Goal: Communication & Community: Answer question/provide support

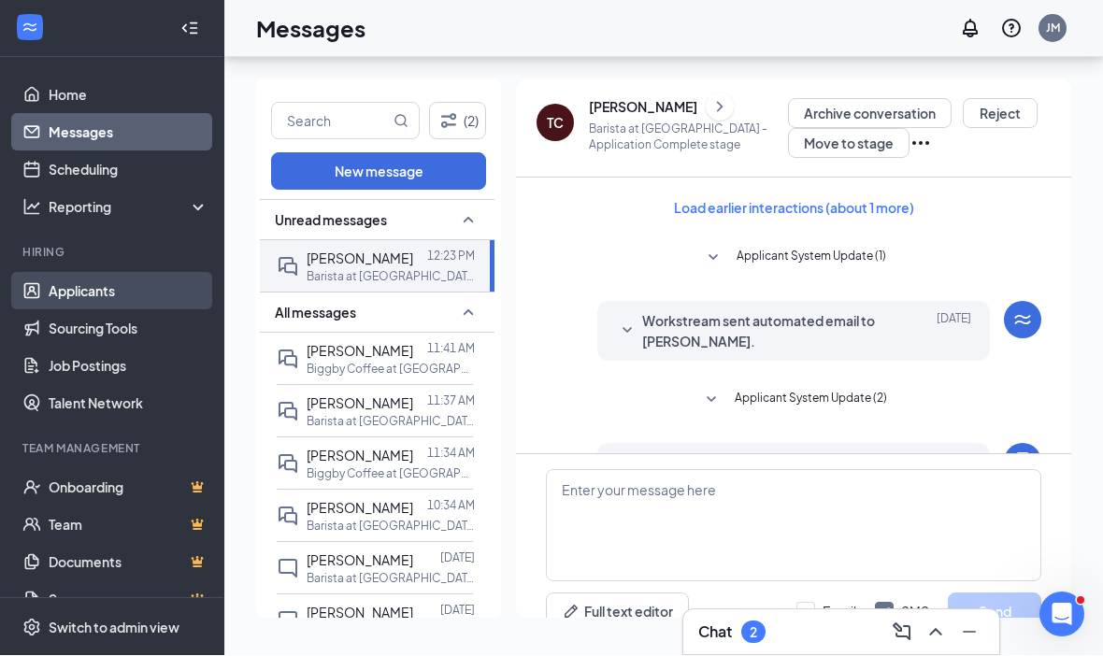
click at [84, 273] on link "Applicants" at bounding box center [129, 291] width 160 height 37
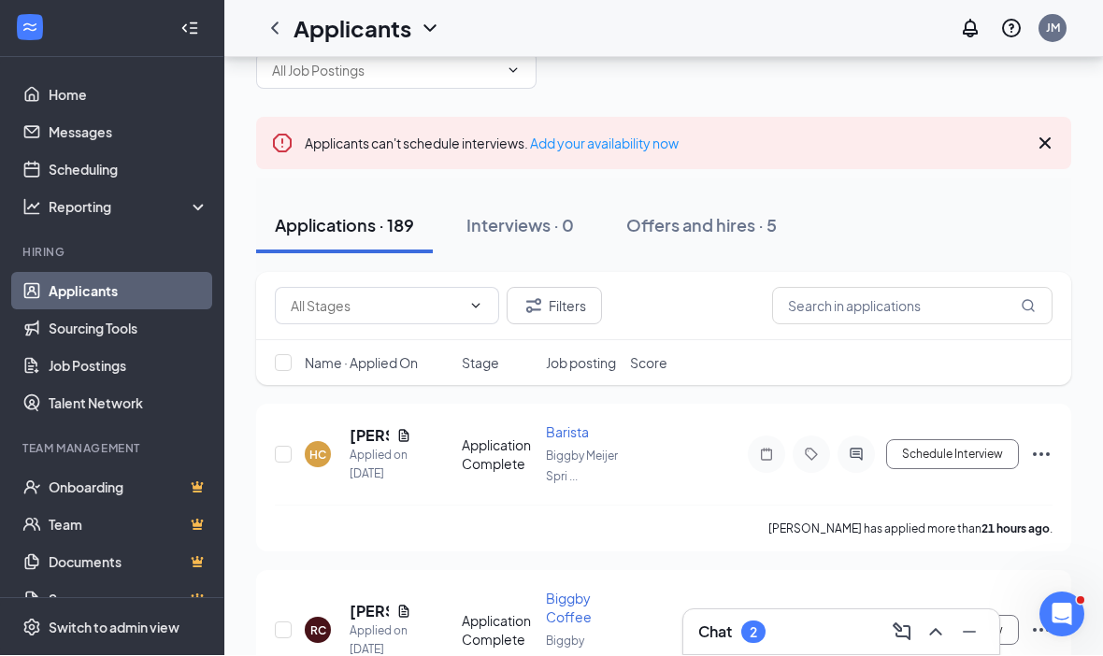
scroll to position [65, 0]
click at [90, 70] on ul "Home Messages Scheduling Reporting Hiring Applicants Sourcing Tools Job Posting…" at bounding box center [111, 384] width 223 height 652
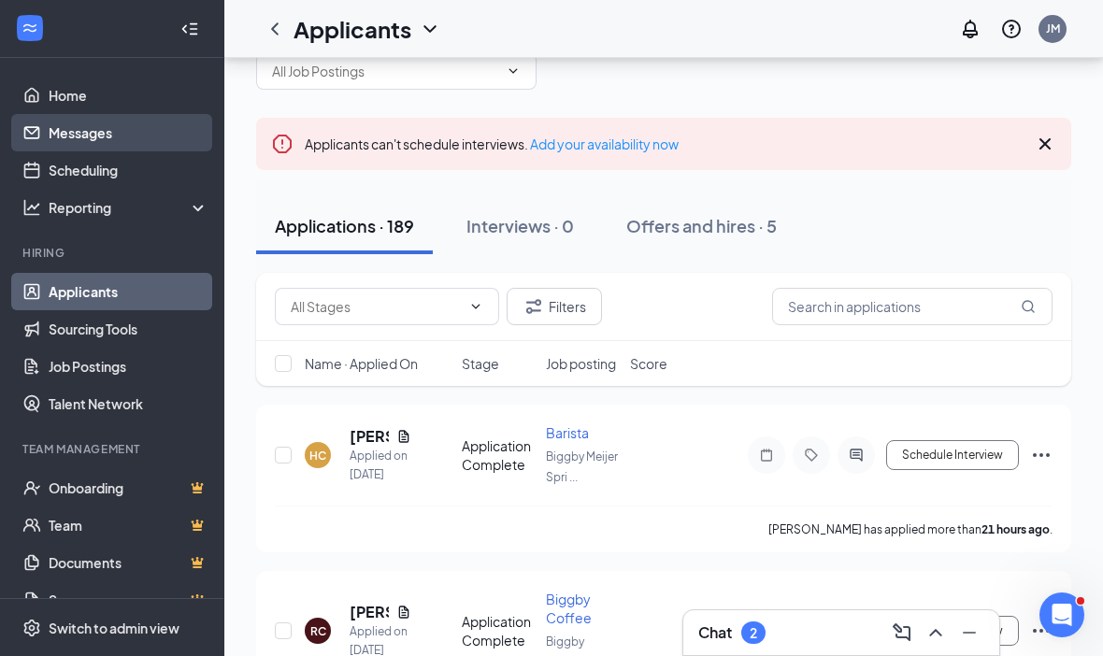
click at [93, 136] on link "Messages" at bounding box center [129, 132] width 160 height 37
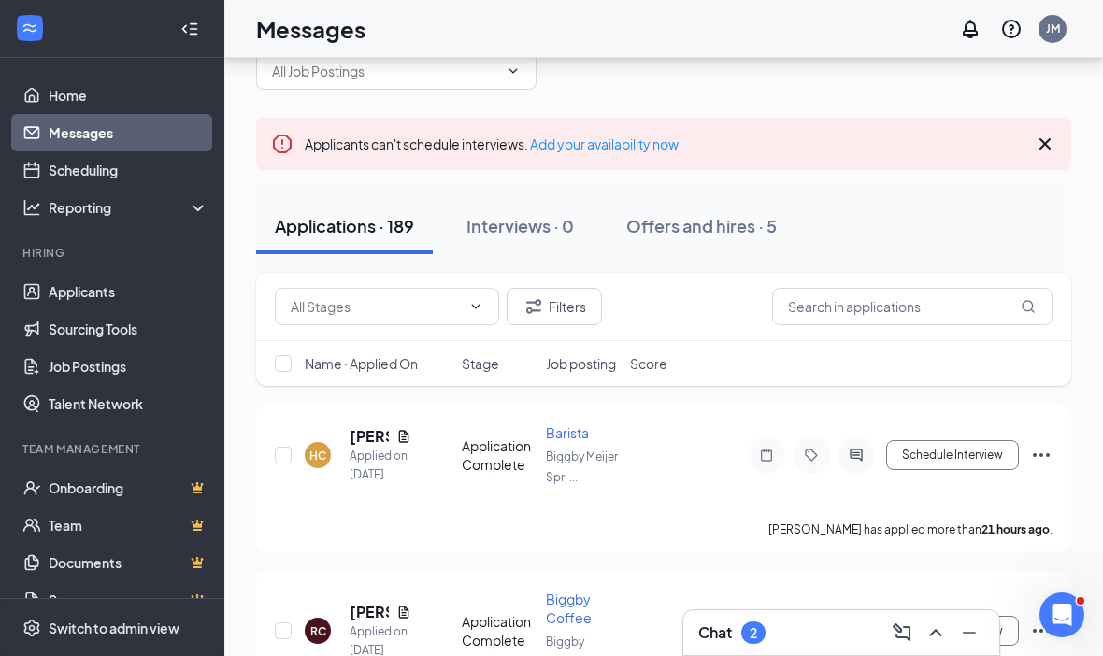
scroll to position [64, 0]
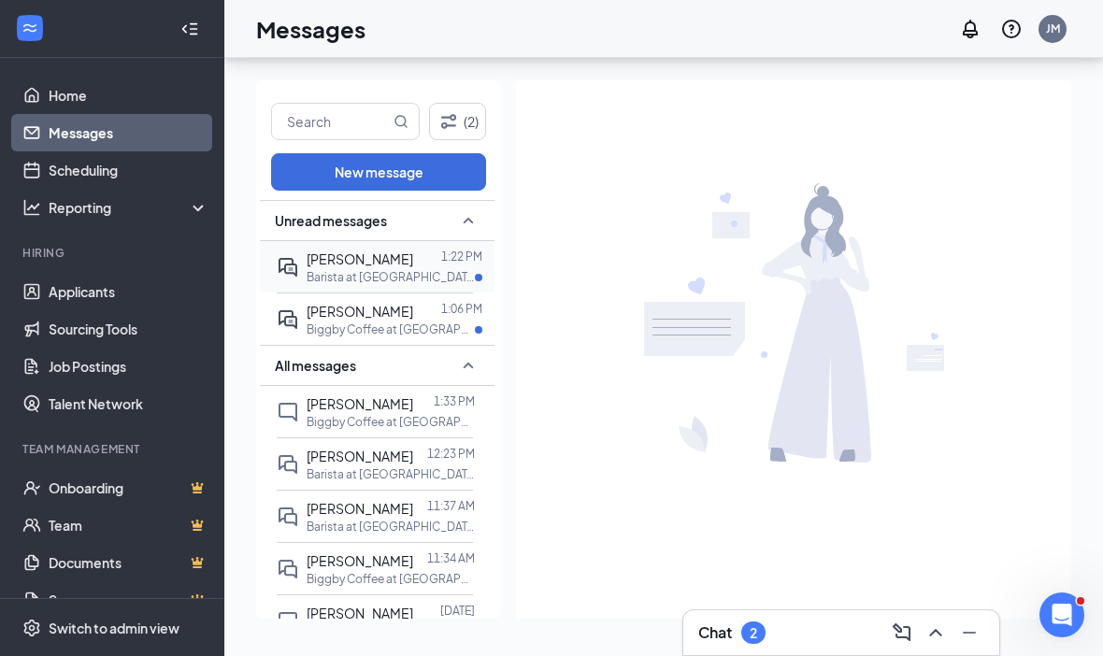
click at [411, 241] on div "[PERSON_NAME] 1:22 PM Barista at [GEOGRAPHIC_DATA]" at bounding box center [375, 266] width 196 height 51
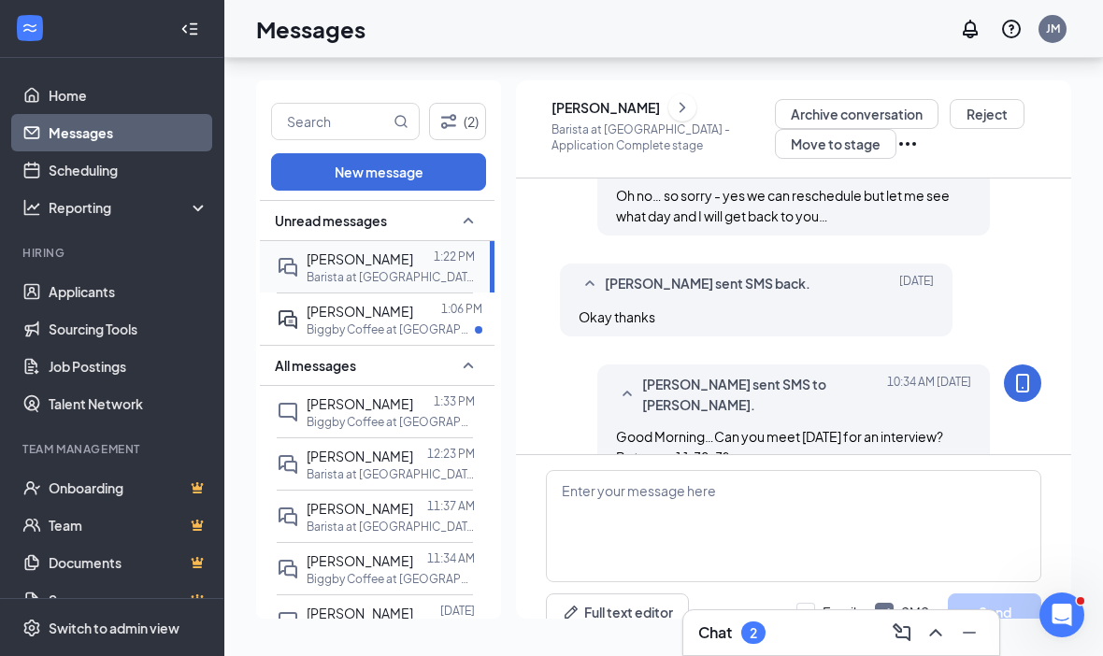
click at [383, 269] on p "Barista at [GEOGRAPHIC_DATA]" at bounding box center [391, 277] width 168 height 16
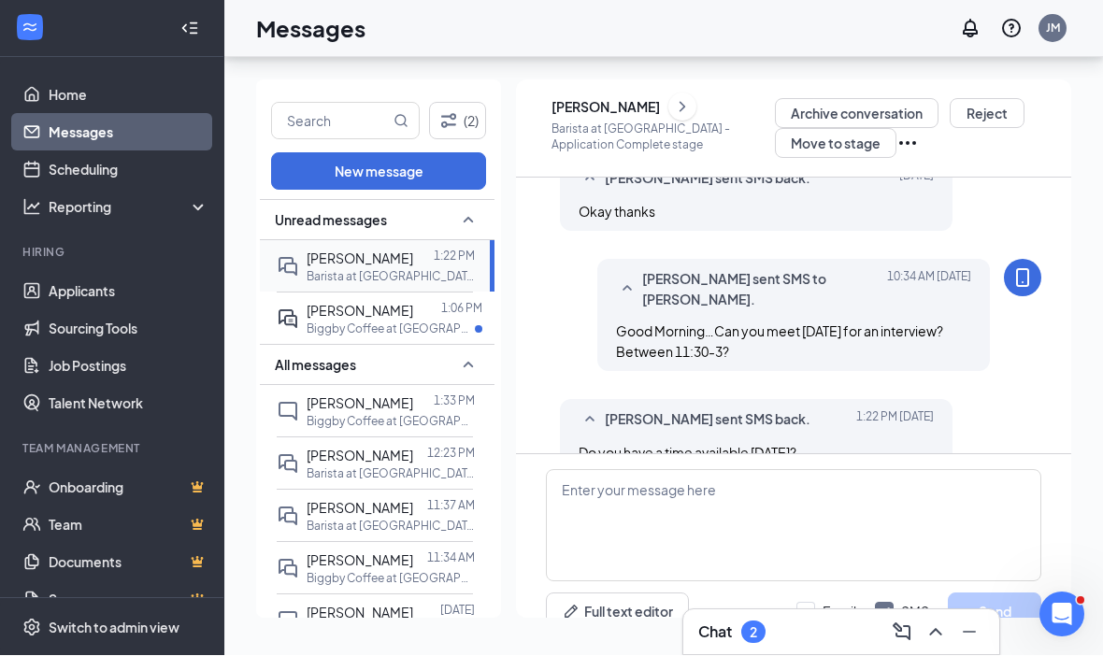
scroll to position [64, 0]
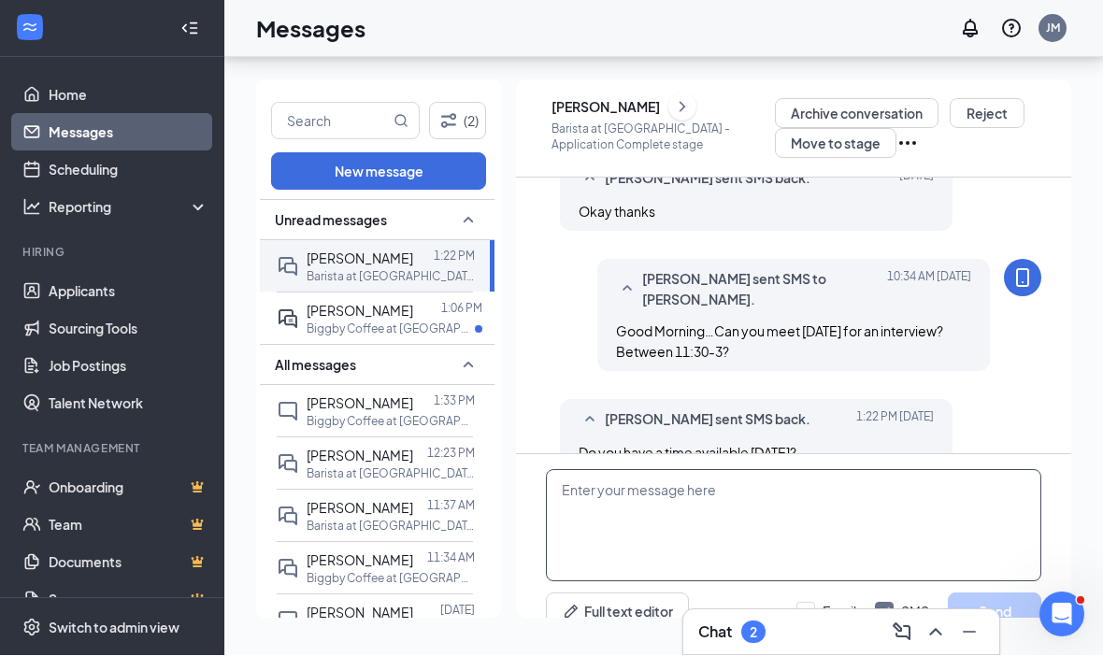
click at [765, 477] on textarea at bounding box center [793, 526] width 495 height 112
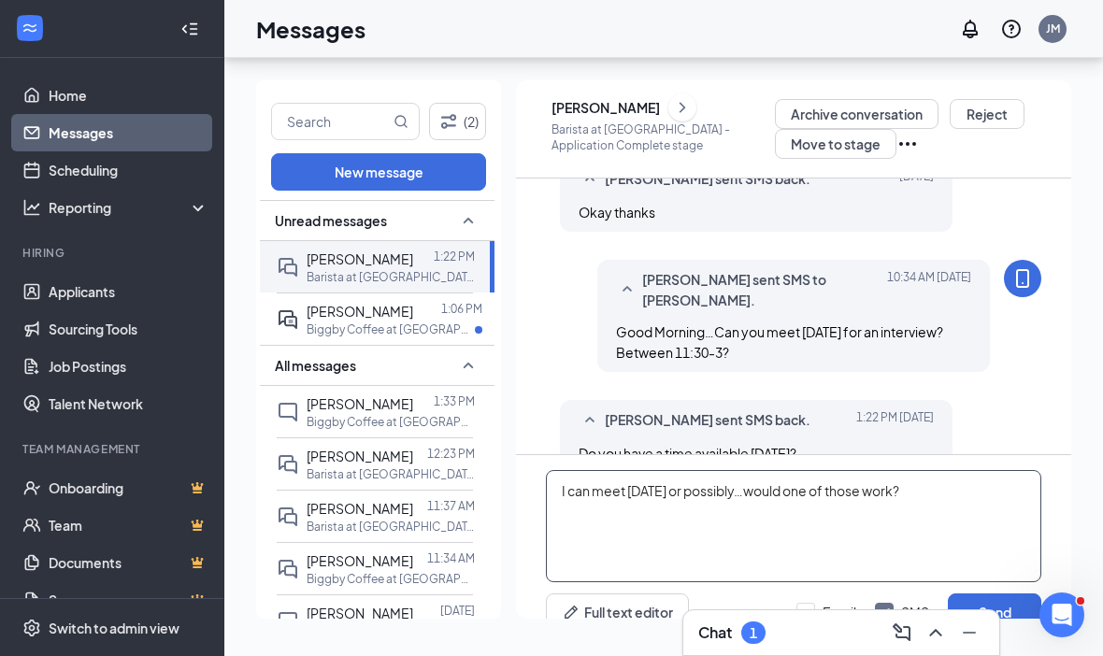
click at [746, 470] on textarea "I can meet [DATE] or possibly…would one of those work?" at bounding box center [793, 526] width 495 height 112
type textarea "I can meet [DATE] or possibly [DATE] too…would one of those work?"
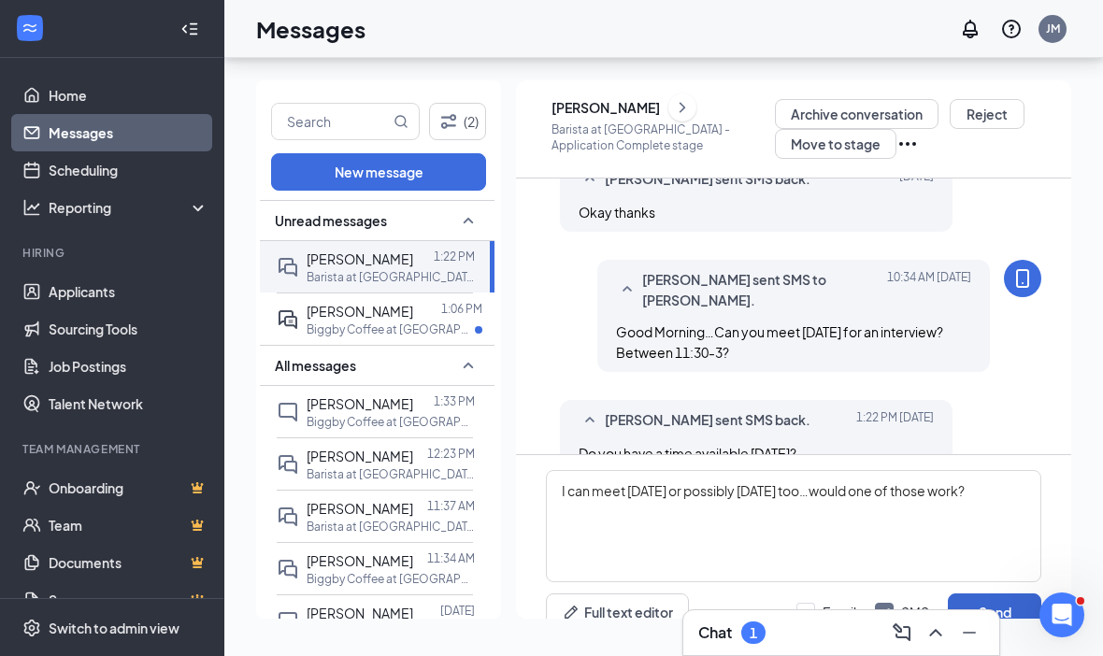
click at [1003, 594] on button "Send" at bounding box center [994, 612] width 93 height 37
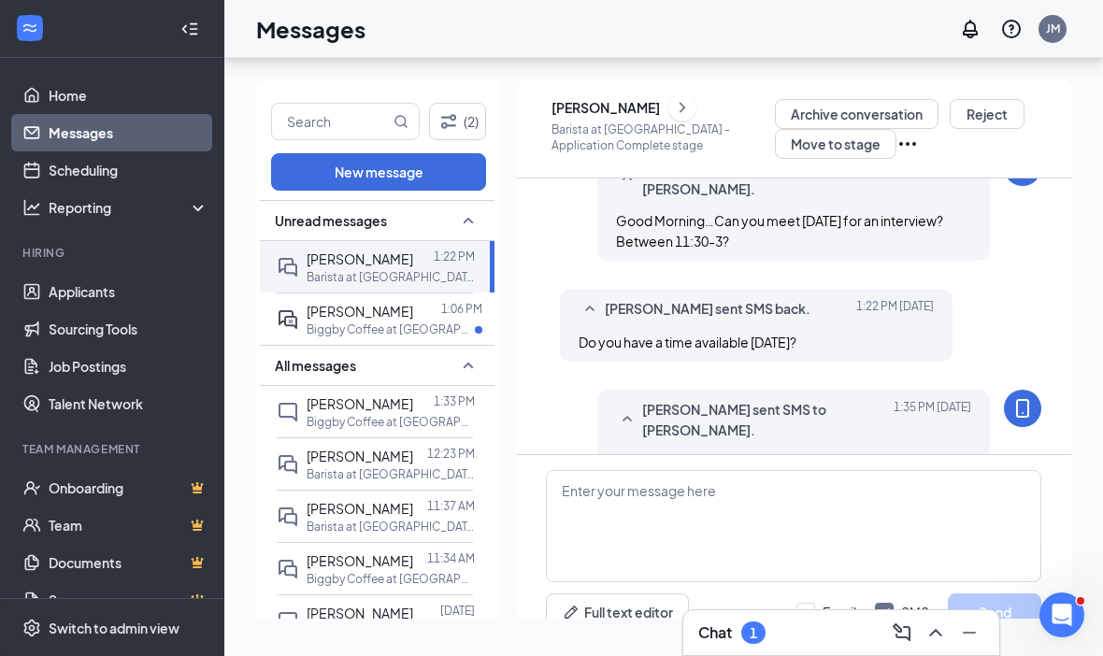
scroll to position [1007, 0]
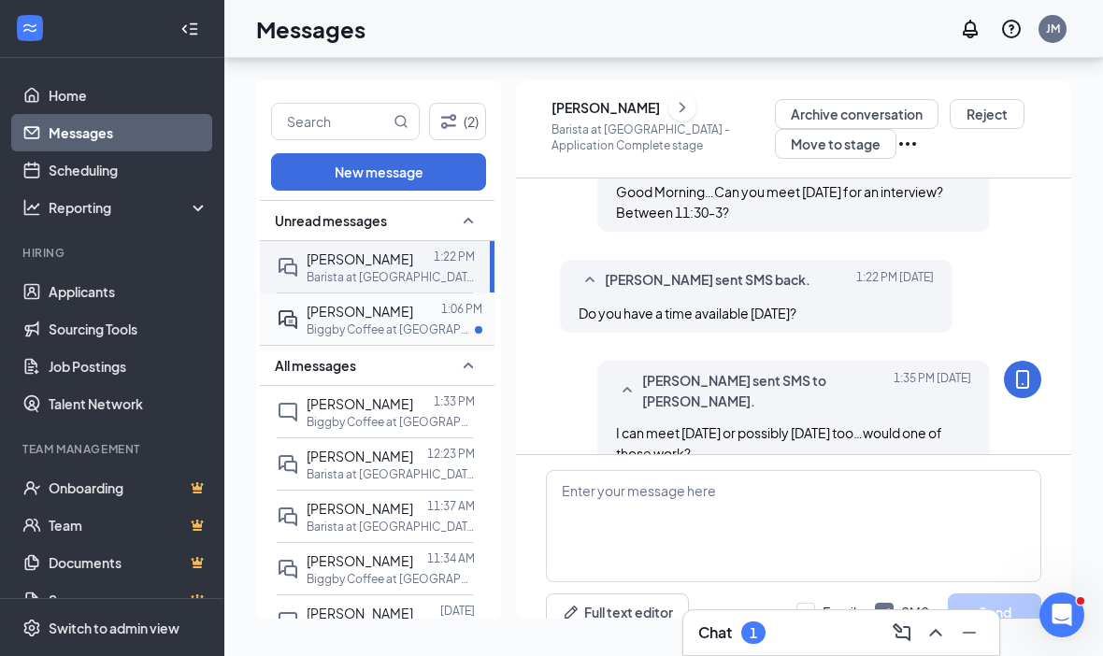
click at [408, 322] on p "Biggby Coffee at [GEOGRAPHIC_DATA]" at bounding box center [391, 330] width 168 height 16
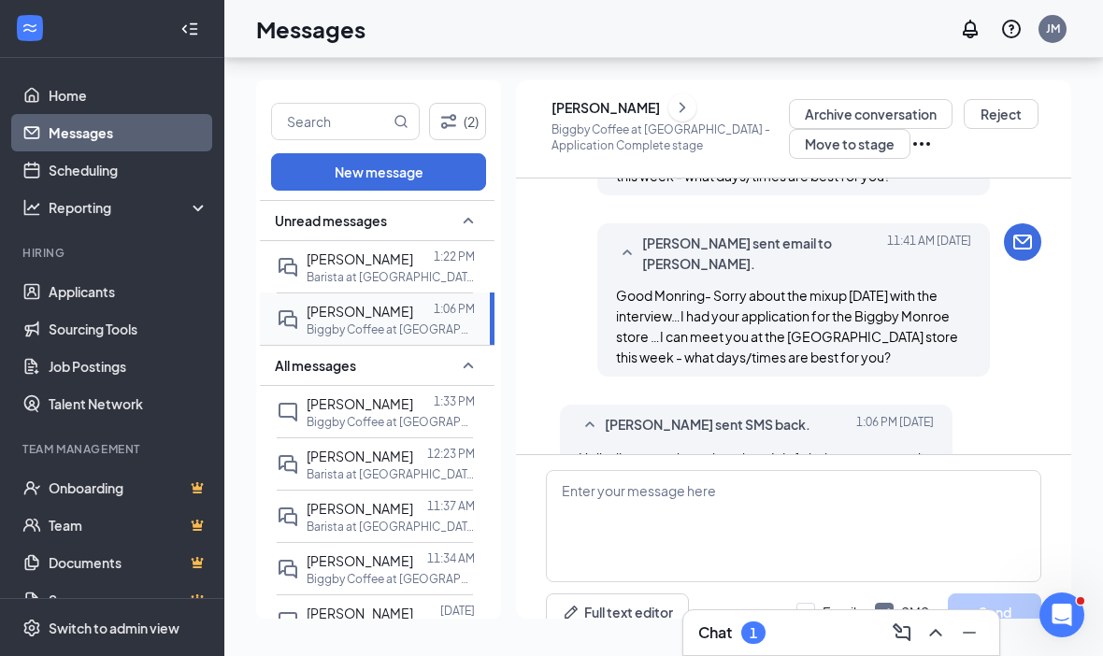
scroll to position [1218, 0]
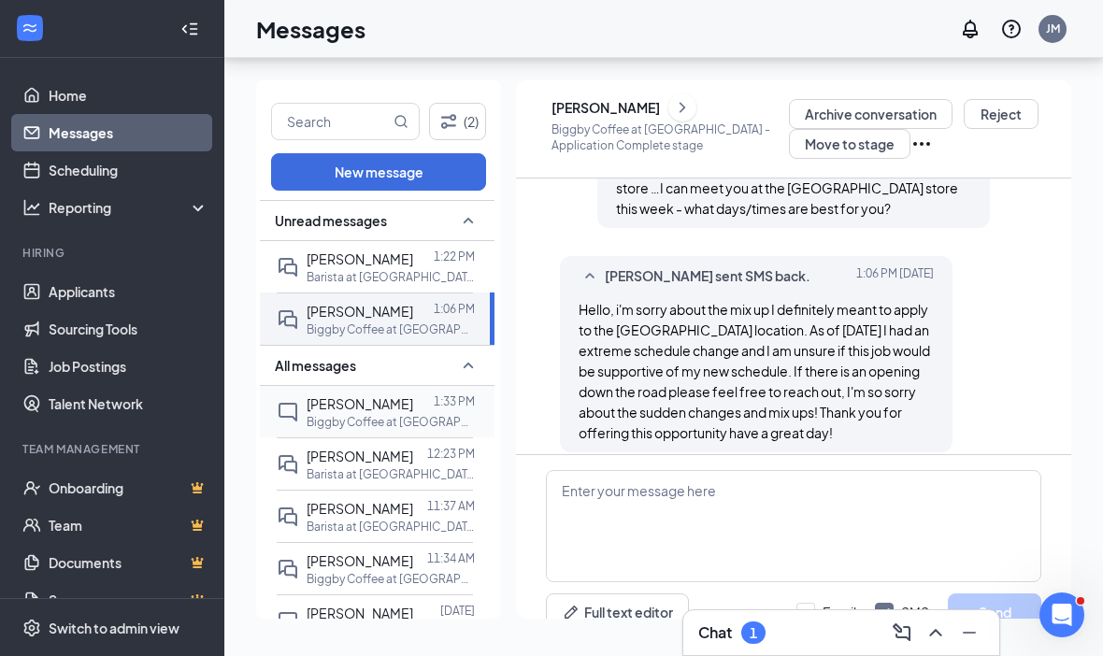
click at [395, 414] on p "Biggby Coffee at [GEOGRAPHIC_DATA]" at bounding box center [391, 422] width 168 height 16
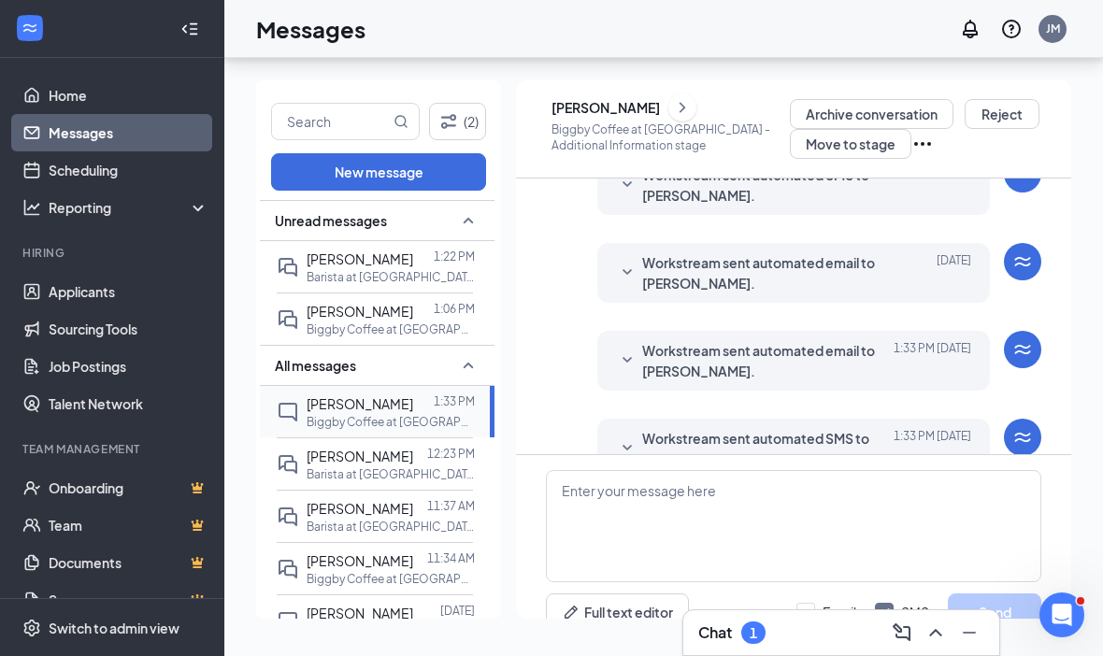
scroll to position [268, 0]
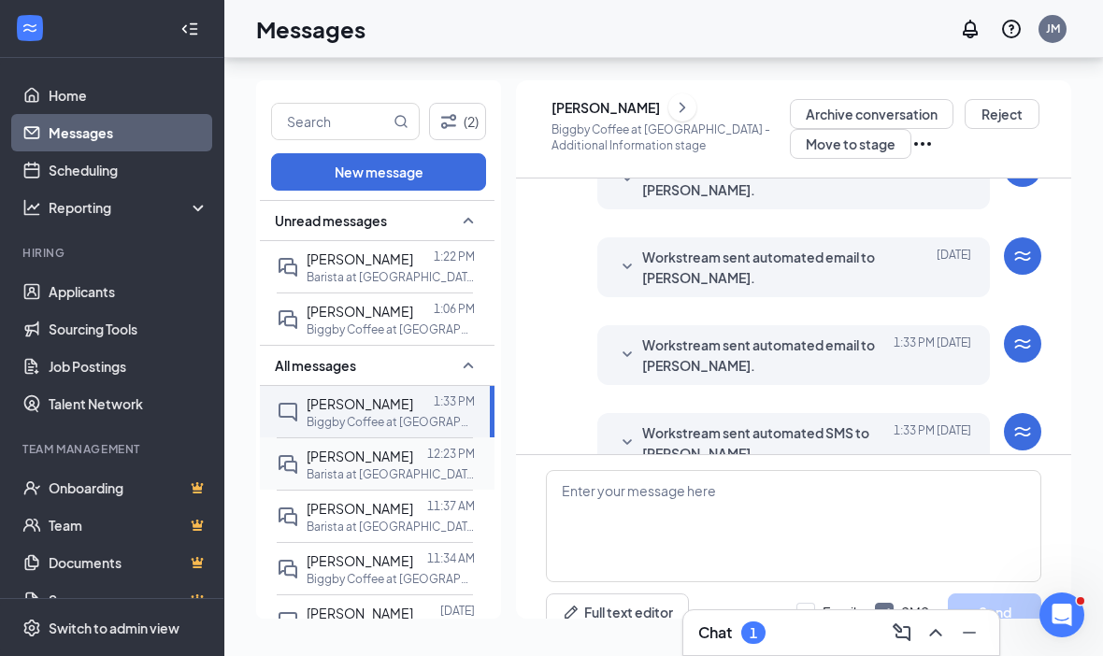
click at [387, 466] on p "Barista at [GEOGRAPHIC_DATA]" at bounding box center [391, 474] width 168 height 16
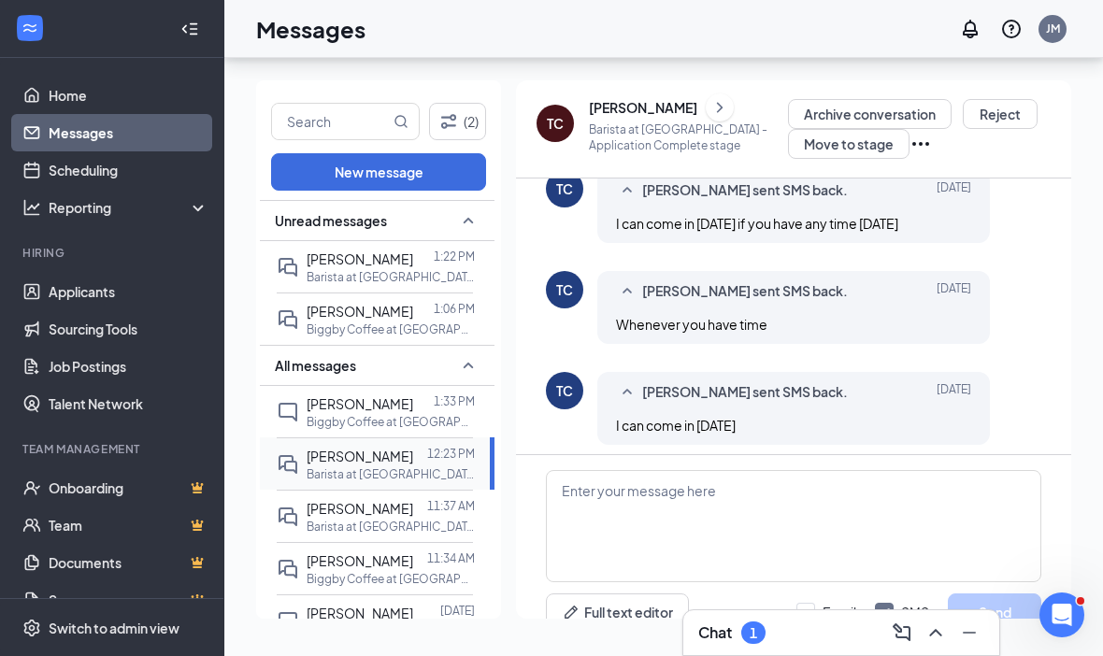
scroll to position [631, 0]
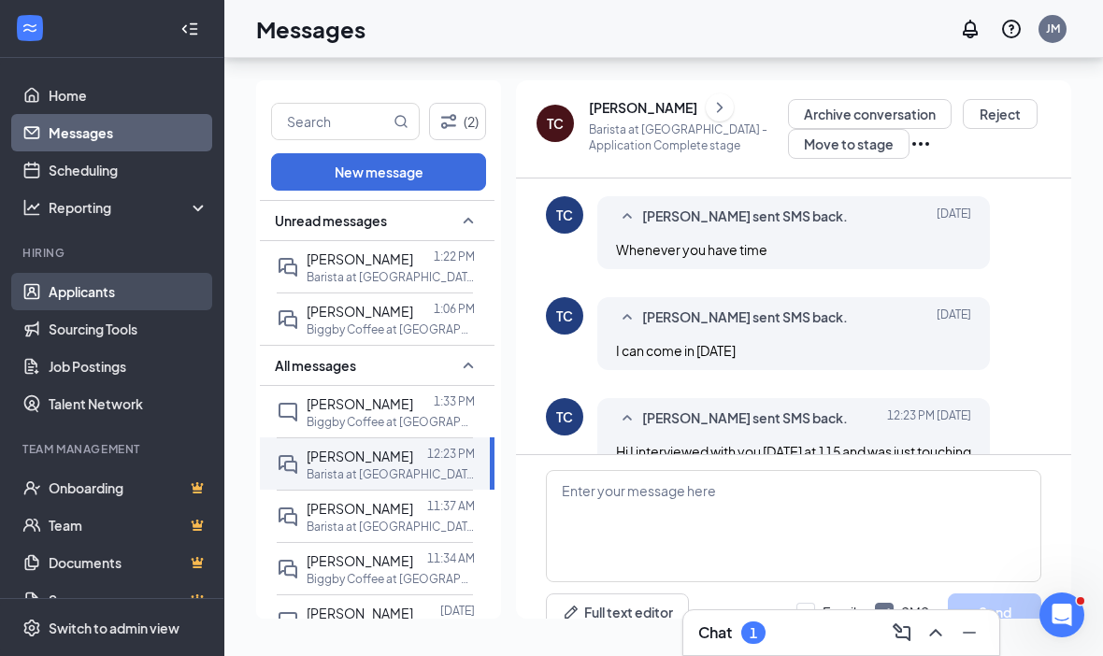
click at [99, 273] on link "Applicants" at bounding box center [129, 291] width 160 height 37
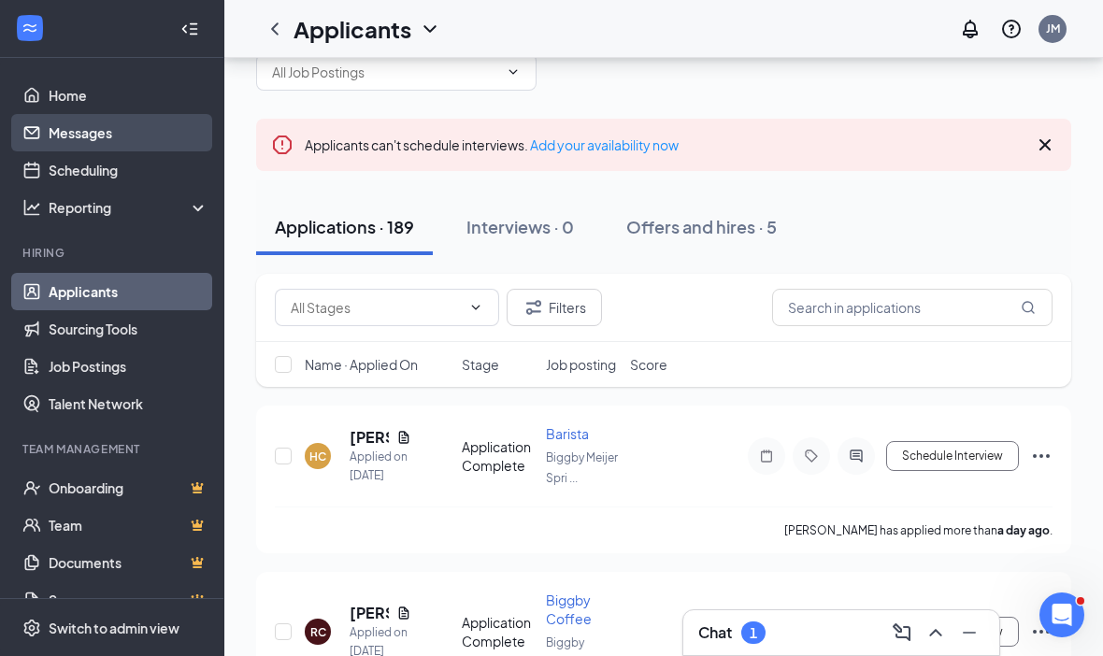
click at [87, 141] on link "Messages" at bounding box center [129, 132] width 160 height 37
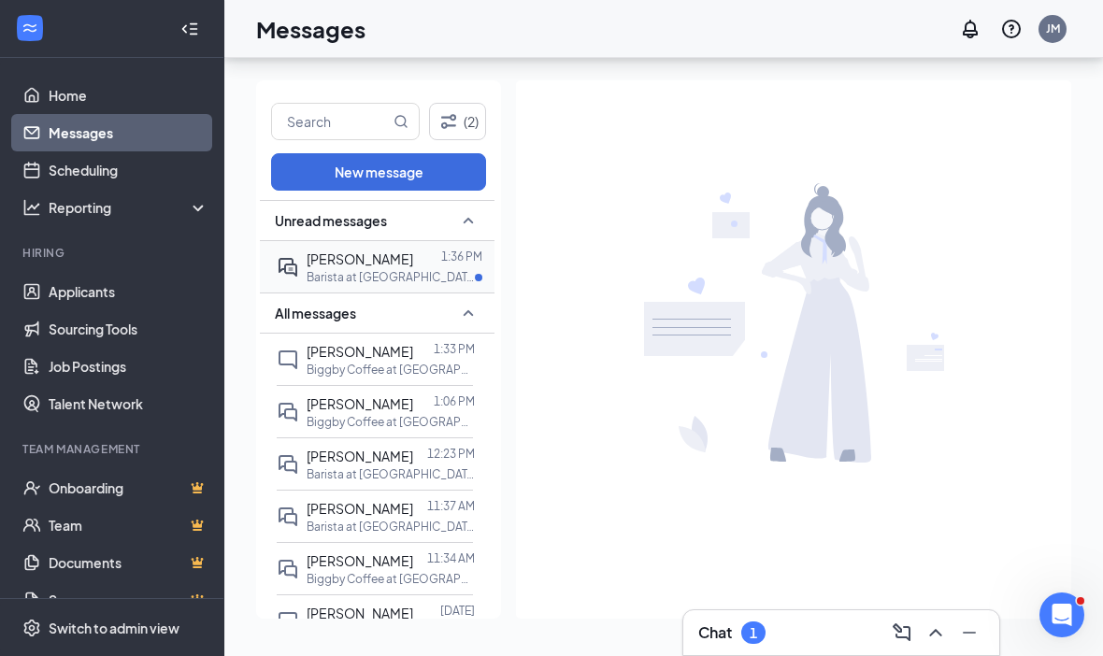
click at [377, 269] on p "Barista at [GEOGRAPHIC_DATA]" at bounding box center [391, 277] width 168 height 16
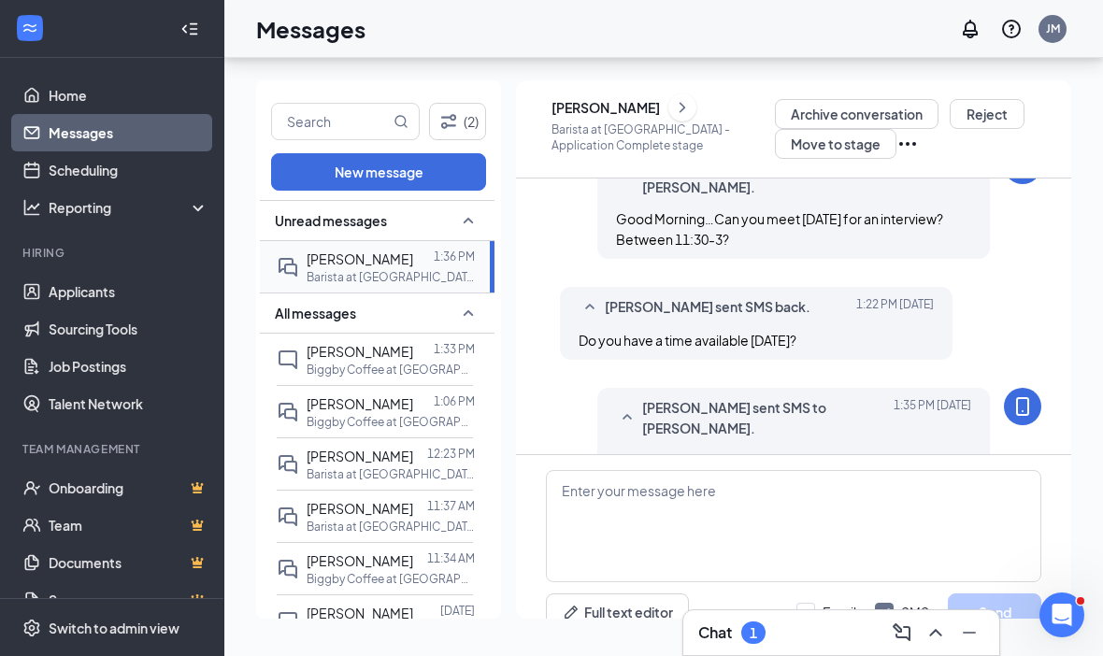
scroll to position [934, 0]
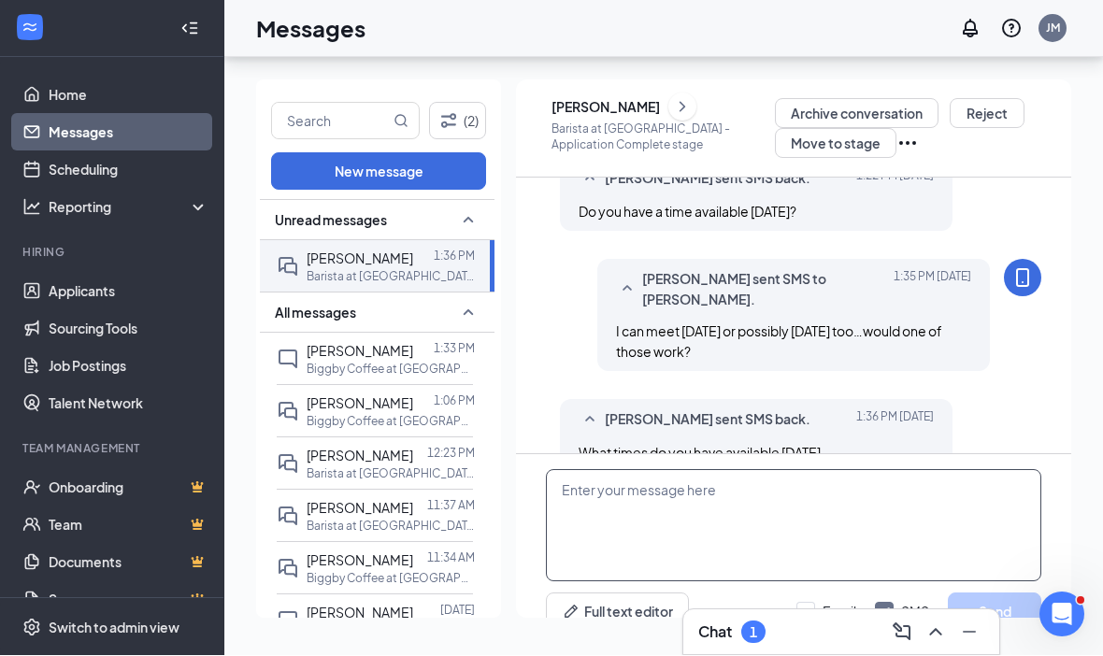
click at [637, 470] on textarea at bounding box center [793, 526] width 495 height 112
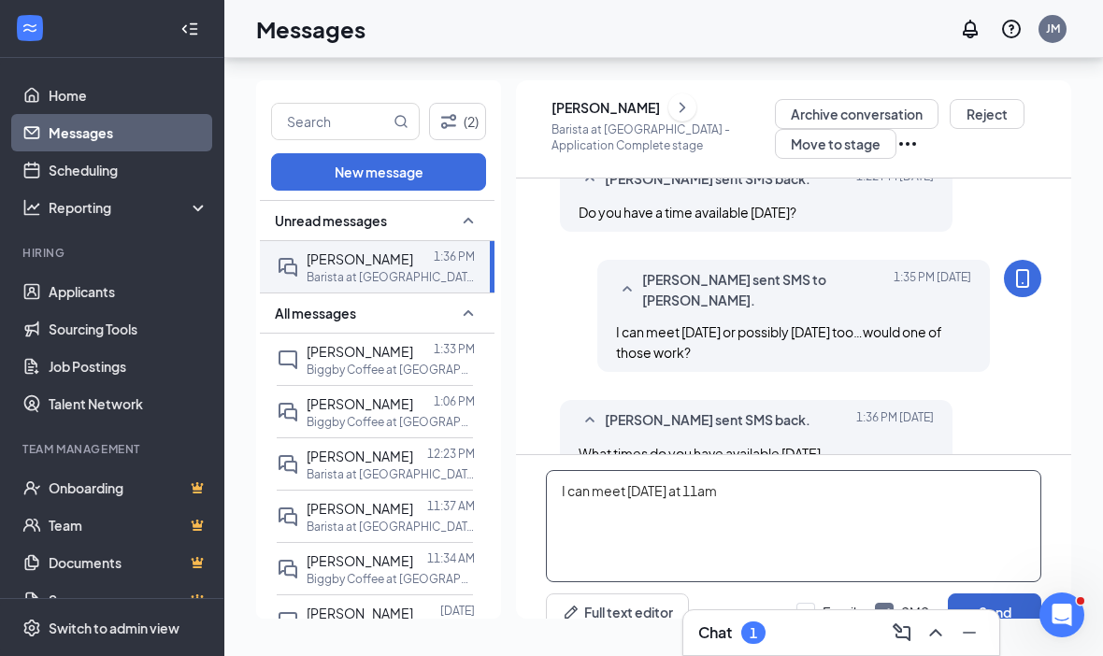
type textarea "I can meet [DATE] at 11am"
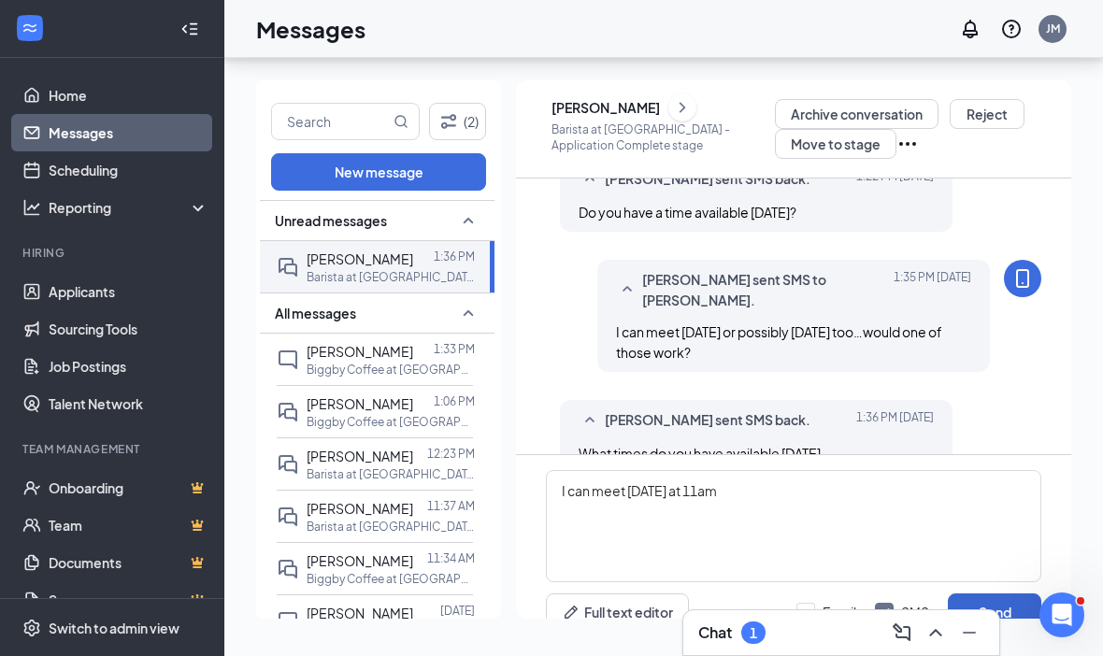
click at [998, 594] on button "Send" at bounding box center [994, 612] width 93 height 37
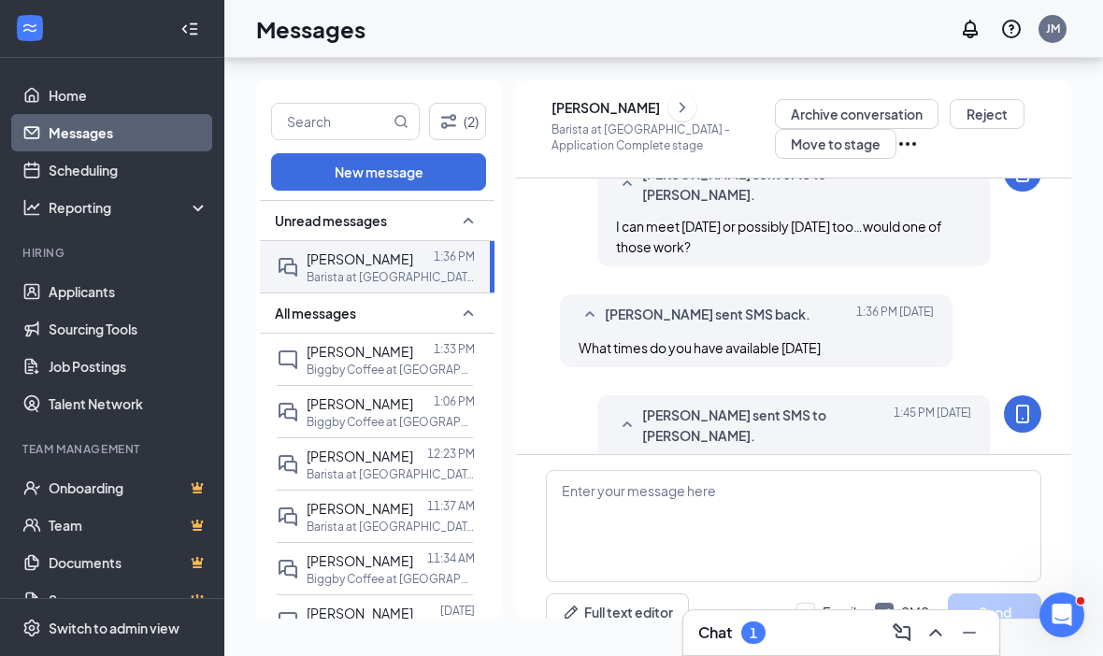
scroll to position [1053, 0]
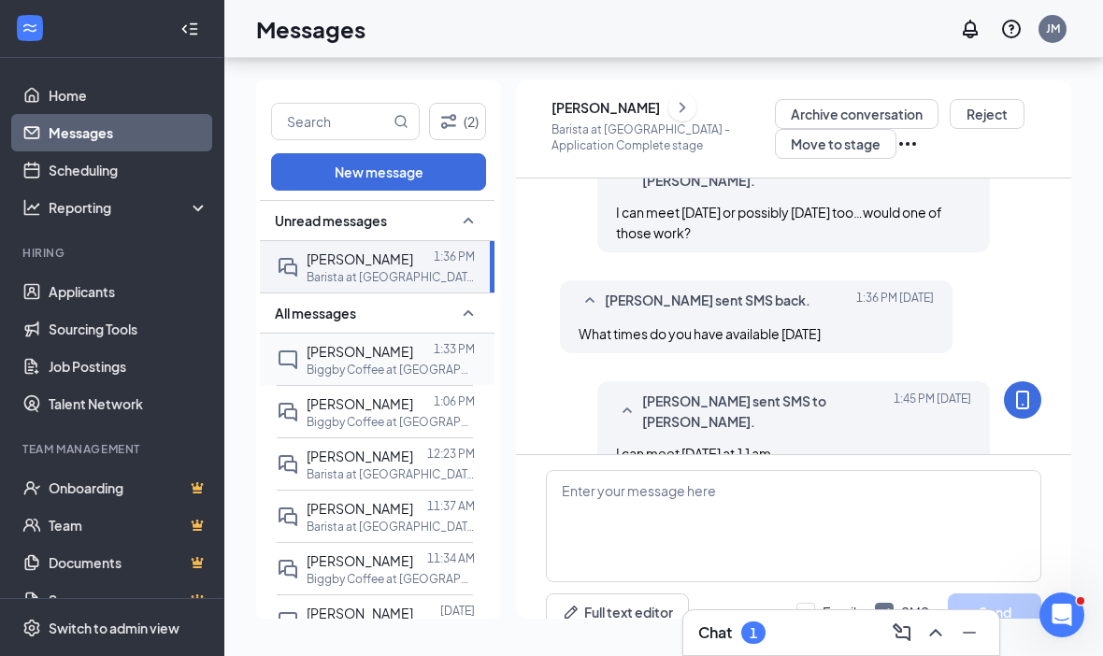
click at [413, 341] on div at bounding box center [423, 351] width 21 height 21
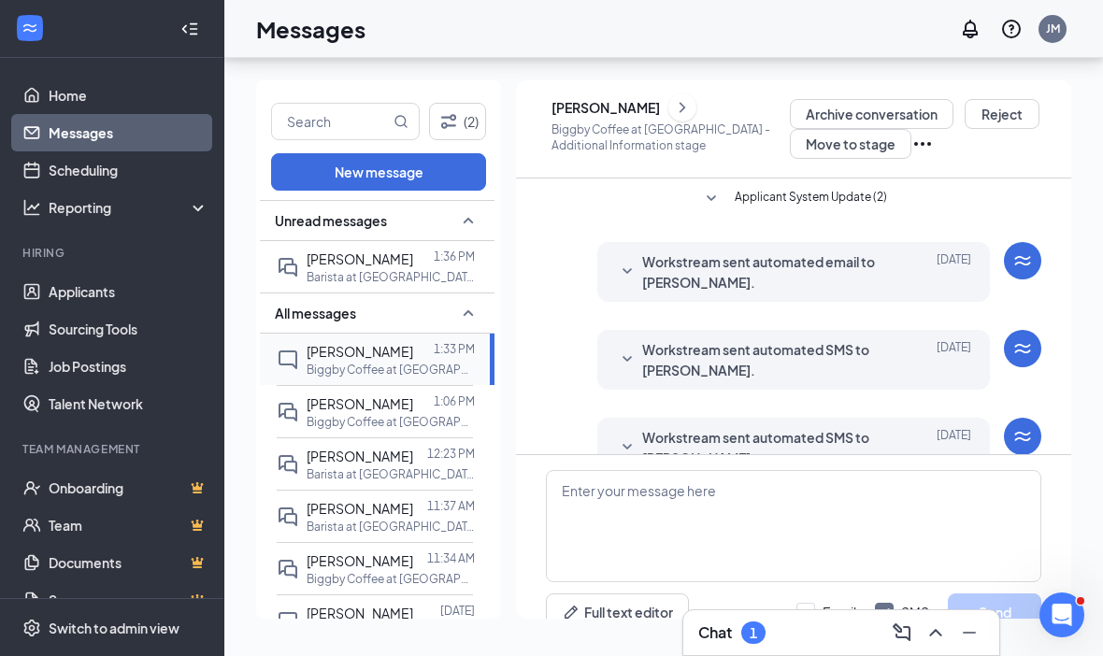
scroll to position [66, 0]
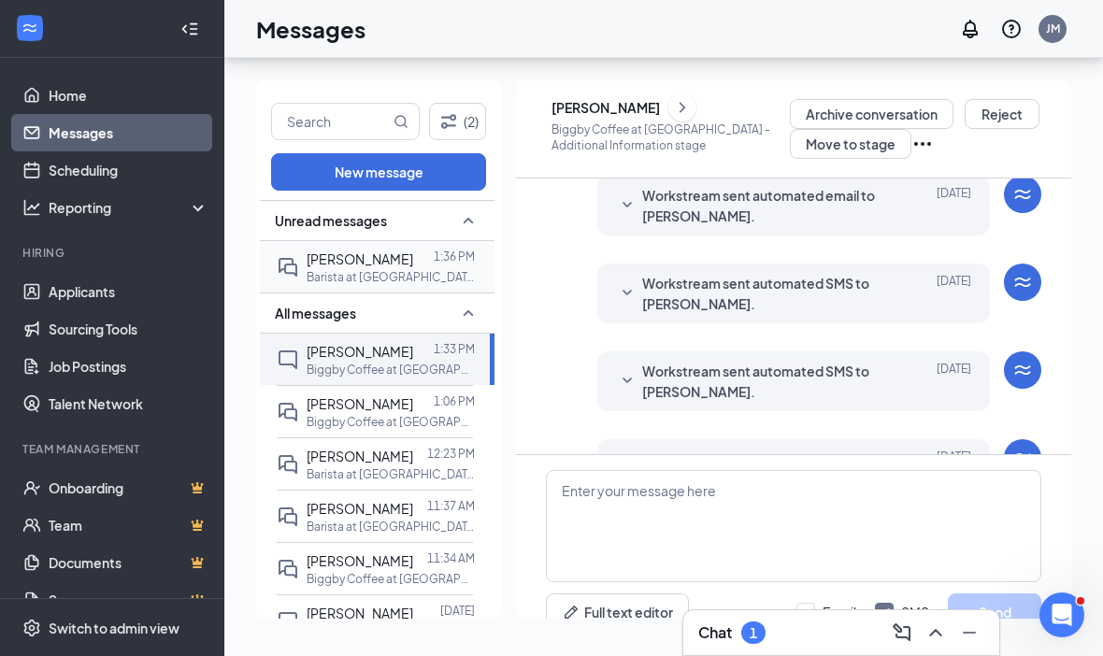
click at [389, 269] on p "Barista at [GEOGRAPHIC_DATA]" at bounding box center [391, 277] width 168 height 16
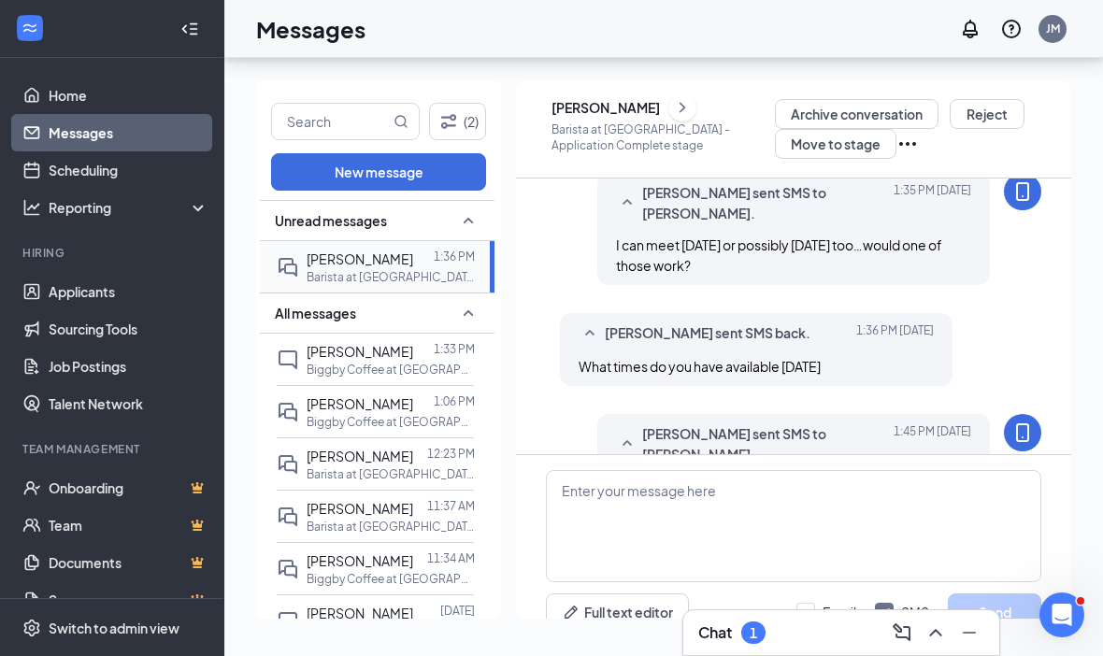
scroll to position [952, 0]
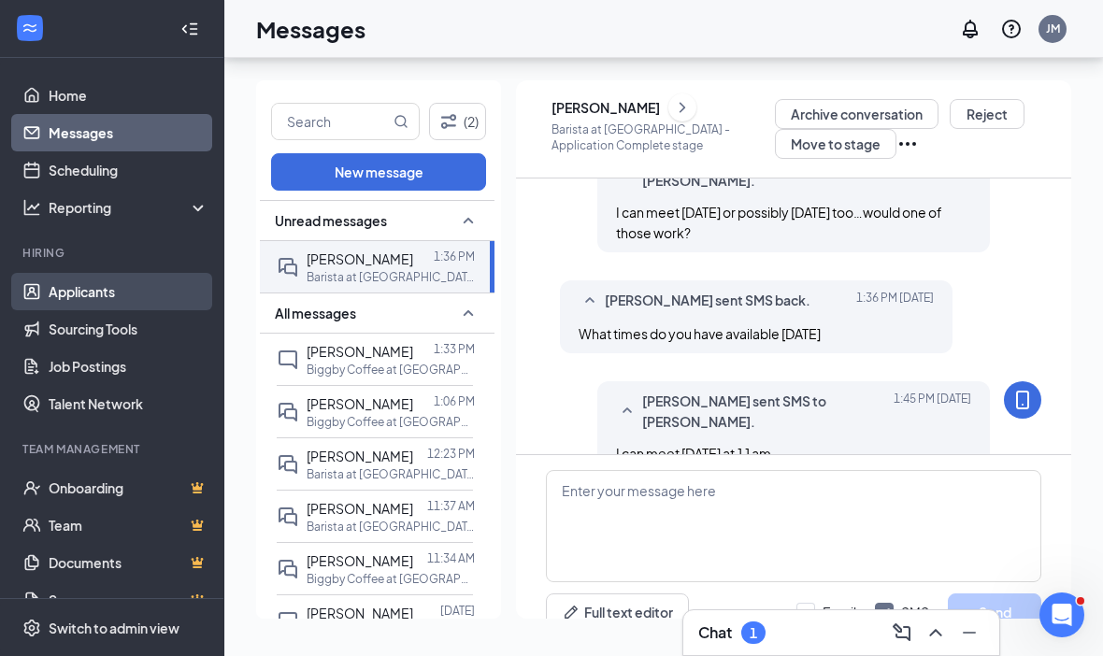
click at [118, 273] on link "Applicants" at bounding box center [129, 291] width 160 height 37
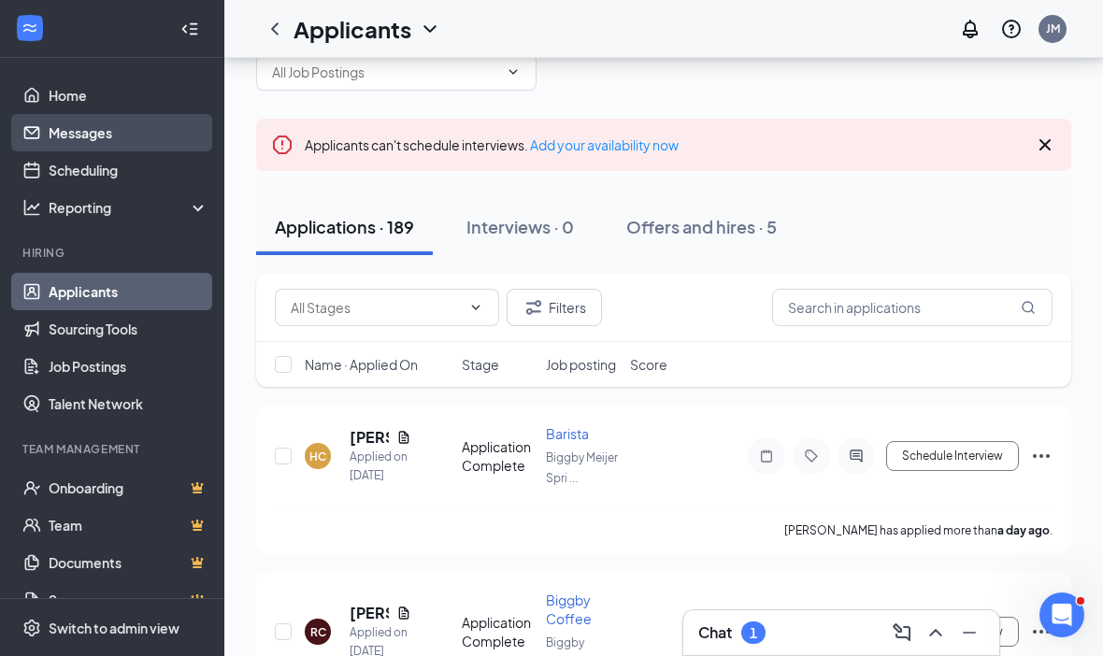
click at [117, 132] on link "Messages" at bounding box center [129, 132] width 160 height 37
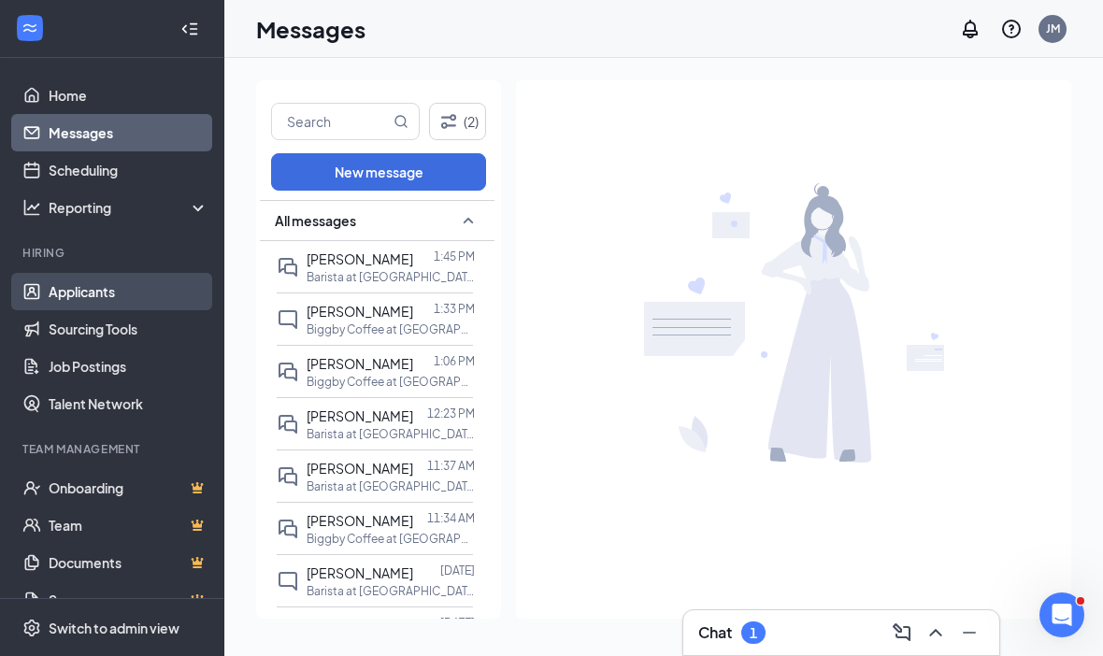
click at [74, 299] on link "Applicants" at bounding box center [129, 291] width 160 height 37
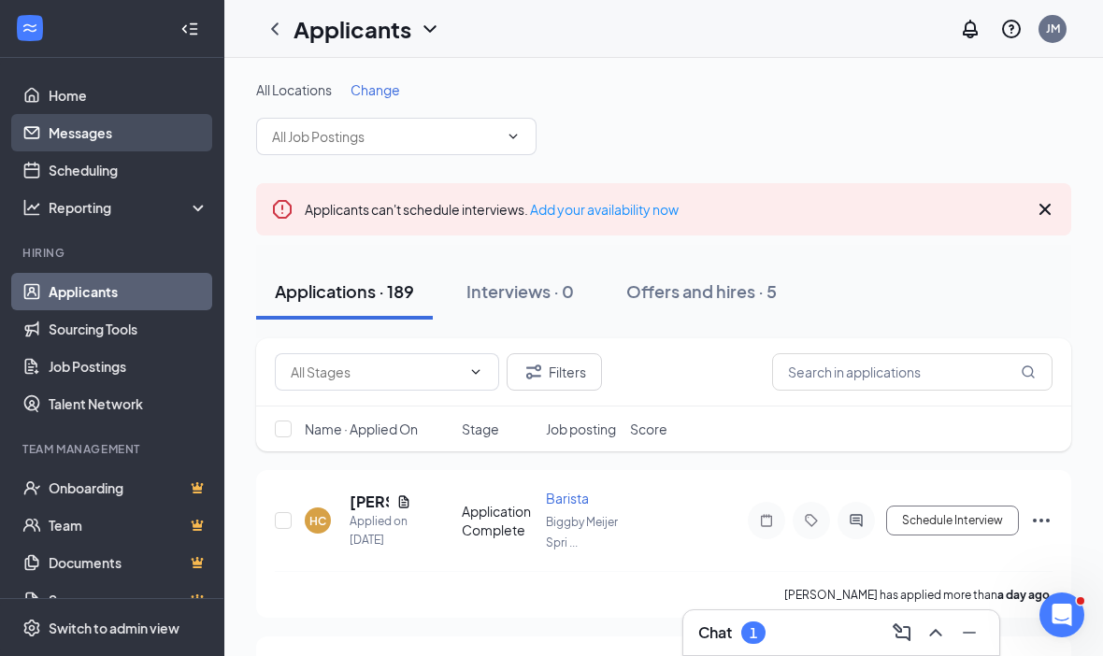
click at [63, 150] on link "Messages" at bounding box center [129, 132] width 160 height 37
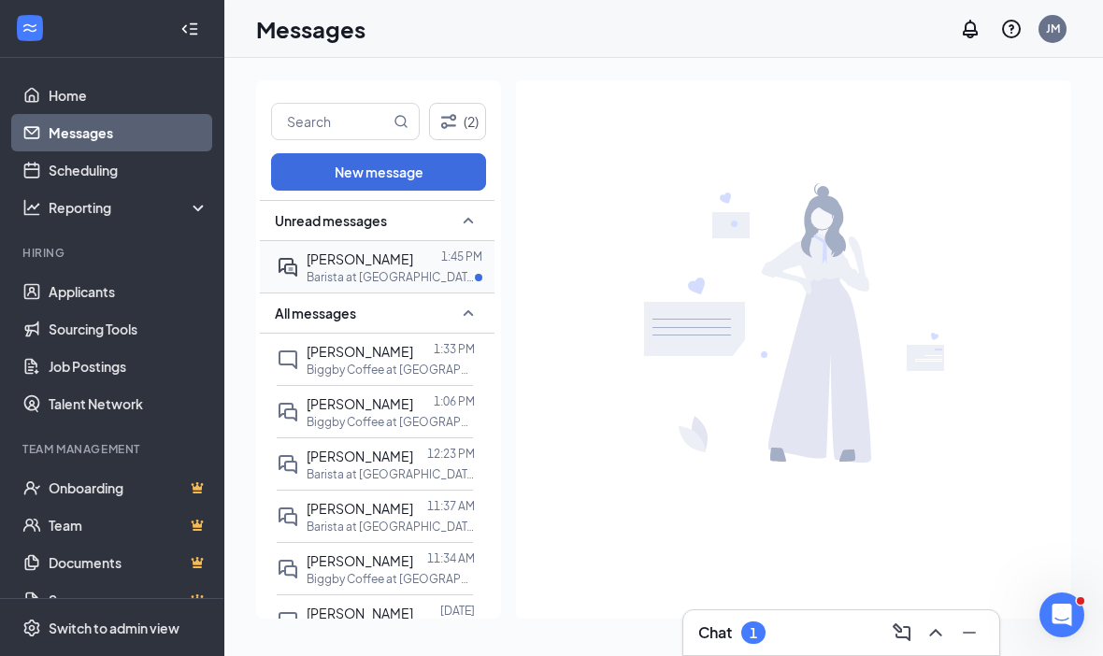
click at [328, 267] on div "[PERSON_NAME]" at bounding box center [360, 259] width 107 height 21
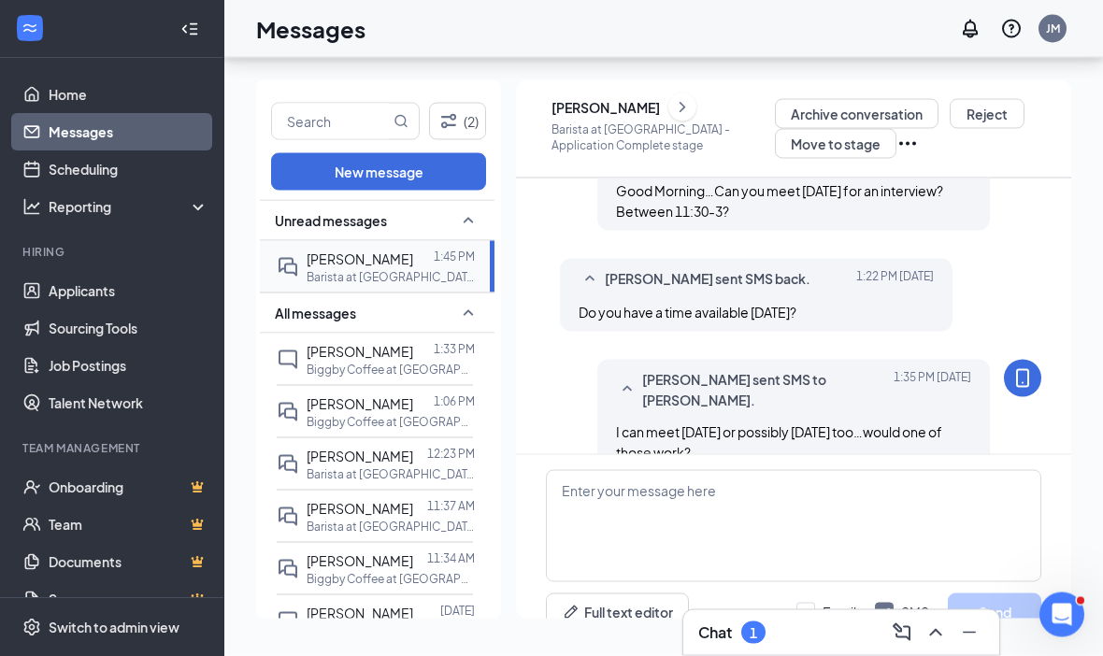
scroll to position [64, 0]
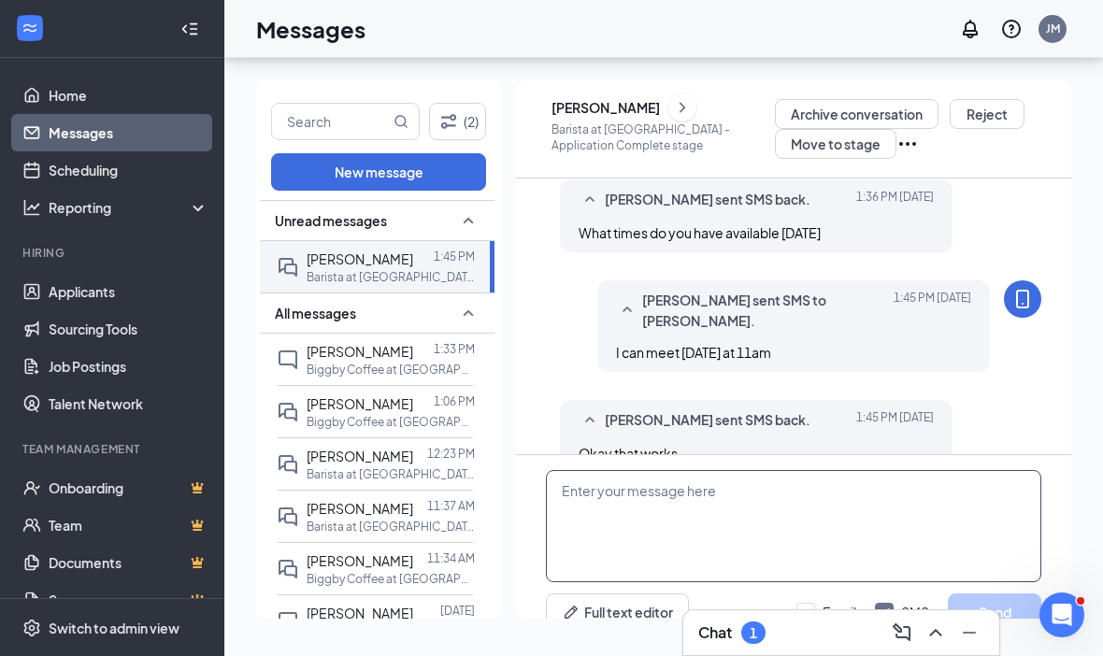
click at [650, 470] on textarea at bounding box center [793, 526] width 495 height 112
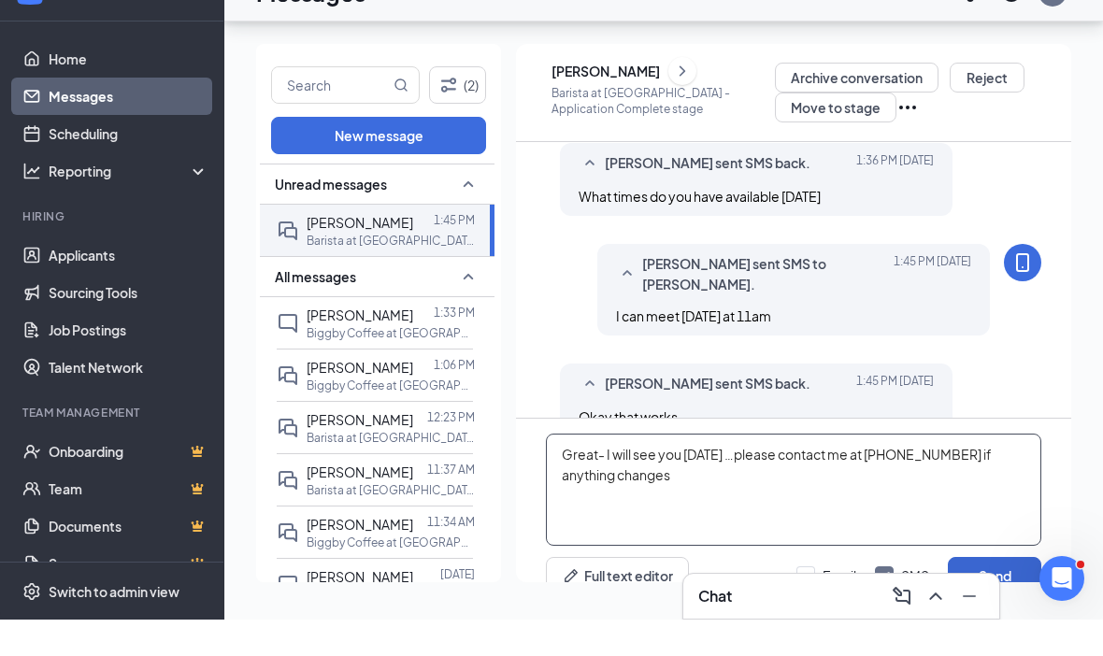
type textarea "Great- I will see you [DATE] …please contact me at [PHONE_NUMBER] if anything c…"
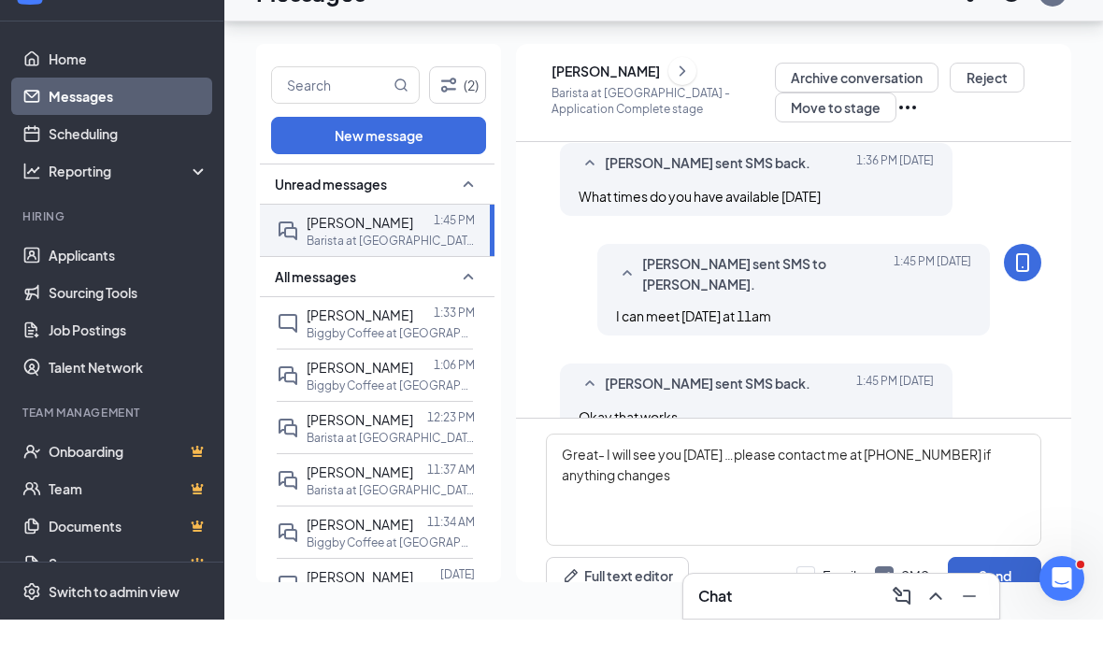
click at [999, 594] on button "Send" at bounding box center [994, 612] width 93 height 37
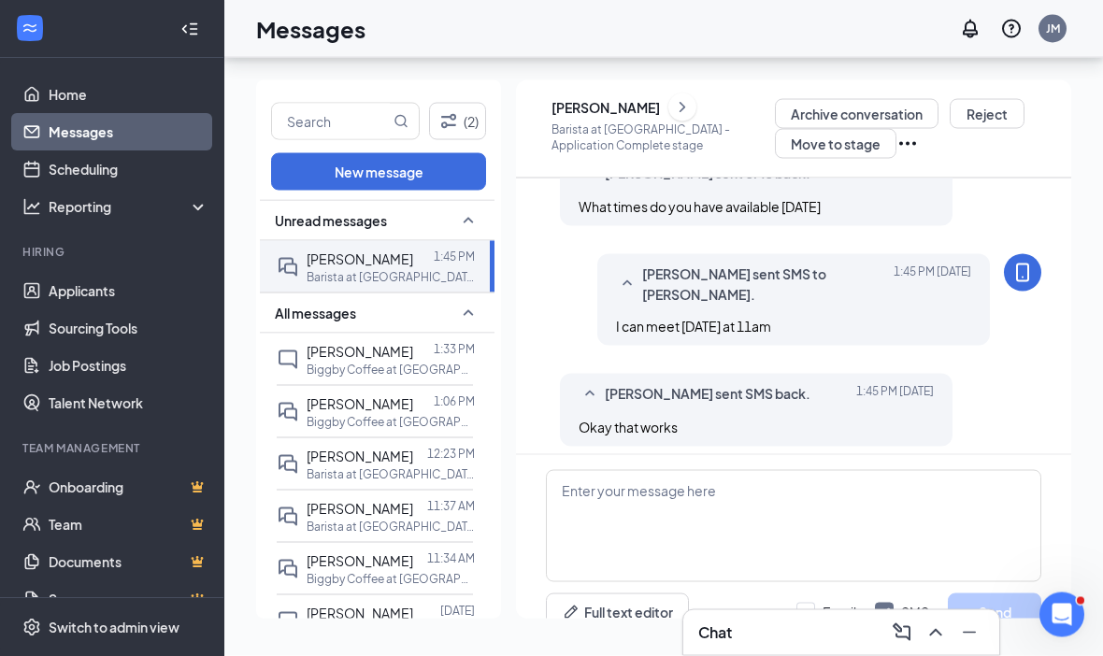
scroll to position [0, 0]
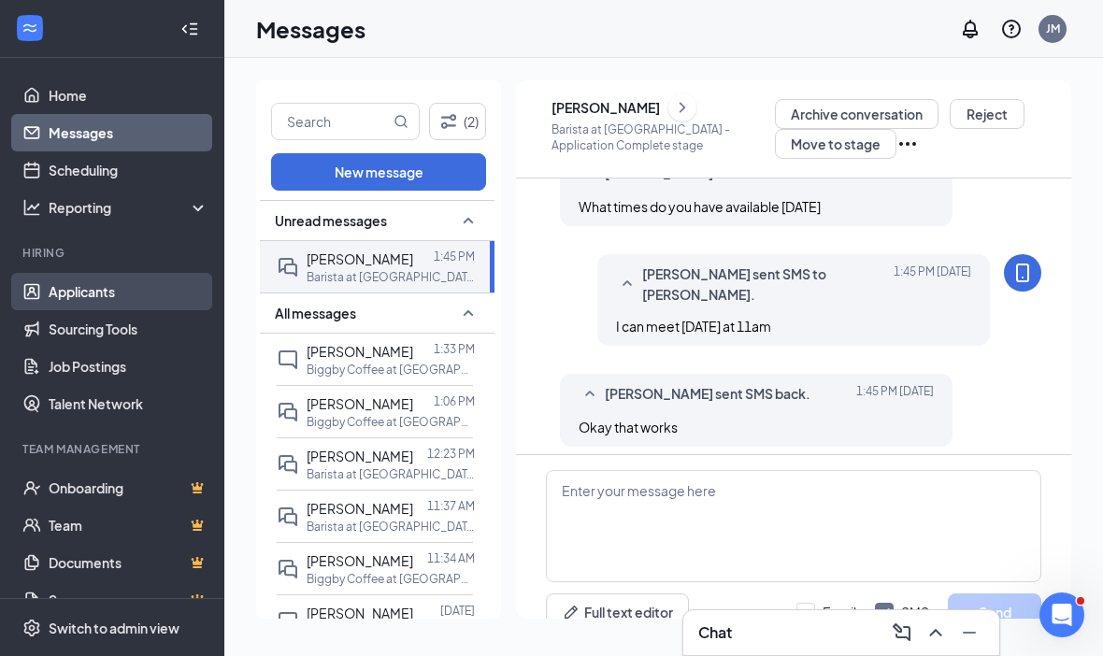
click at [79, 292] on link "Applicants" at bounding box center [129, 291] width 160 height 37
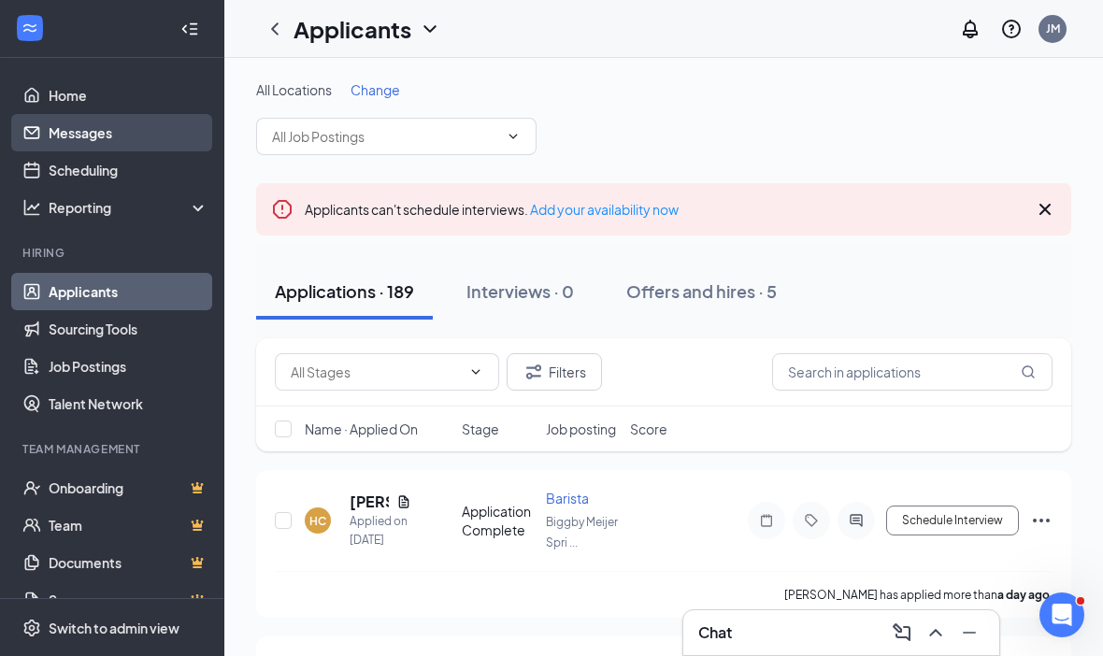
click at [93, 139] on link "Messages" at bounding box center [129, 132] width 160 height 37
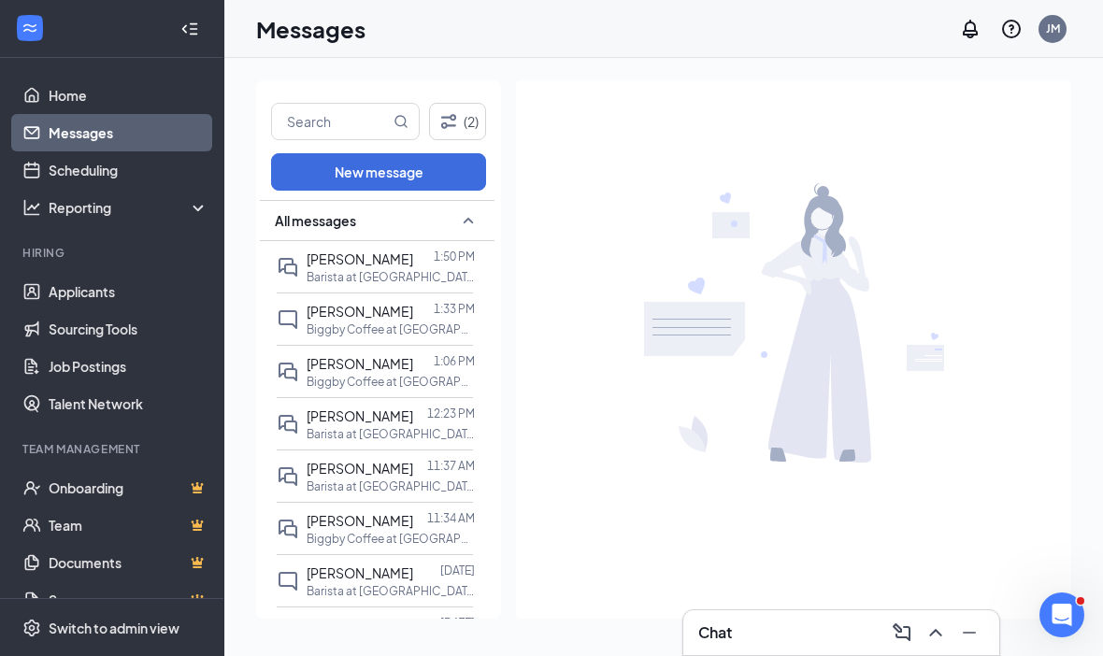
click at [727, 1] on div "Messages JM" at bounding box center [663, 29] width 879 height 58
